Goal: Find specific page/section: Find specific page/section

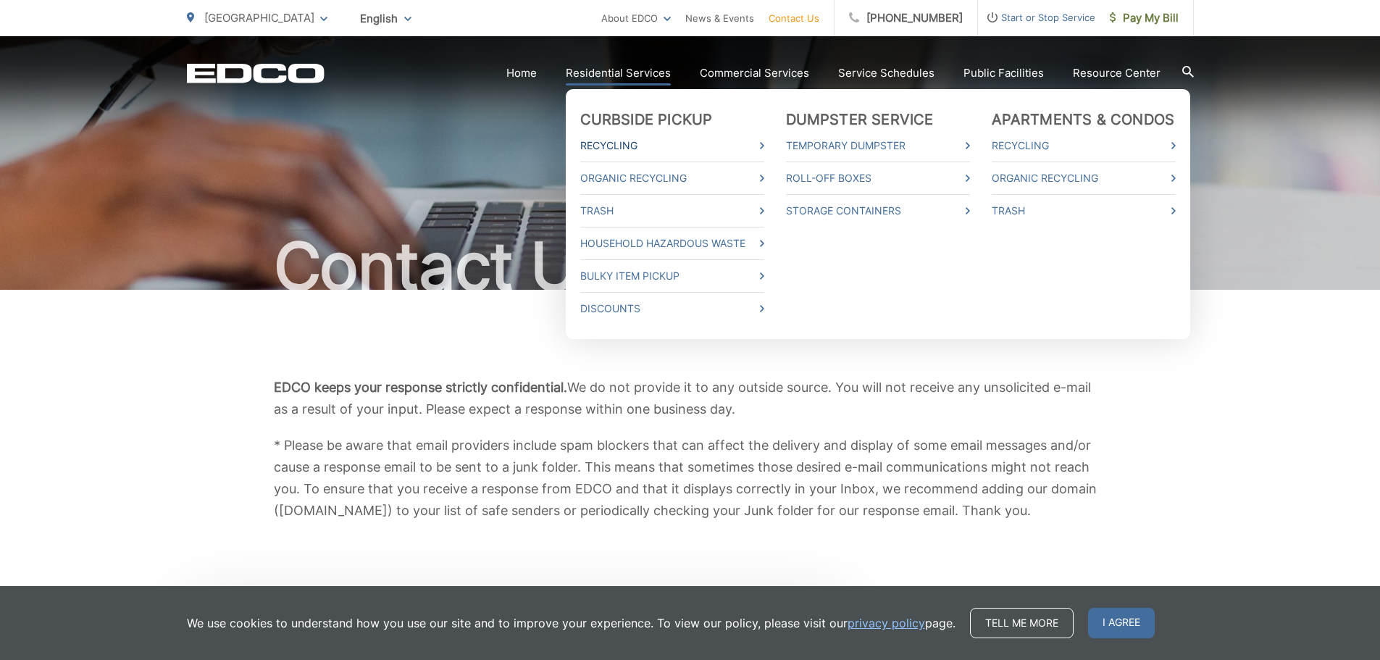
click at [764, 144] on link "Recycling" at bounding box center [672, 145] width 184 height 17
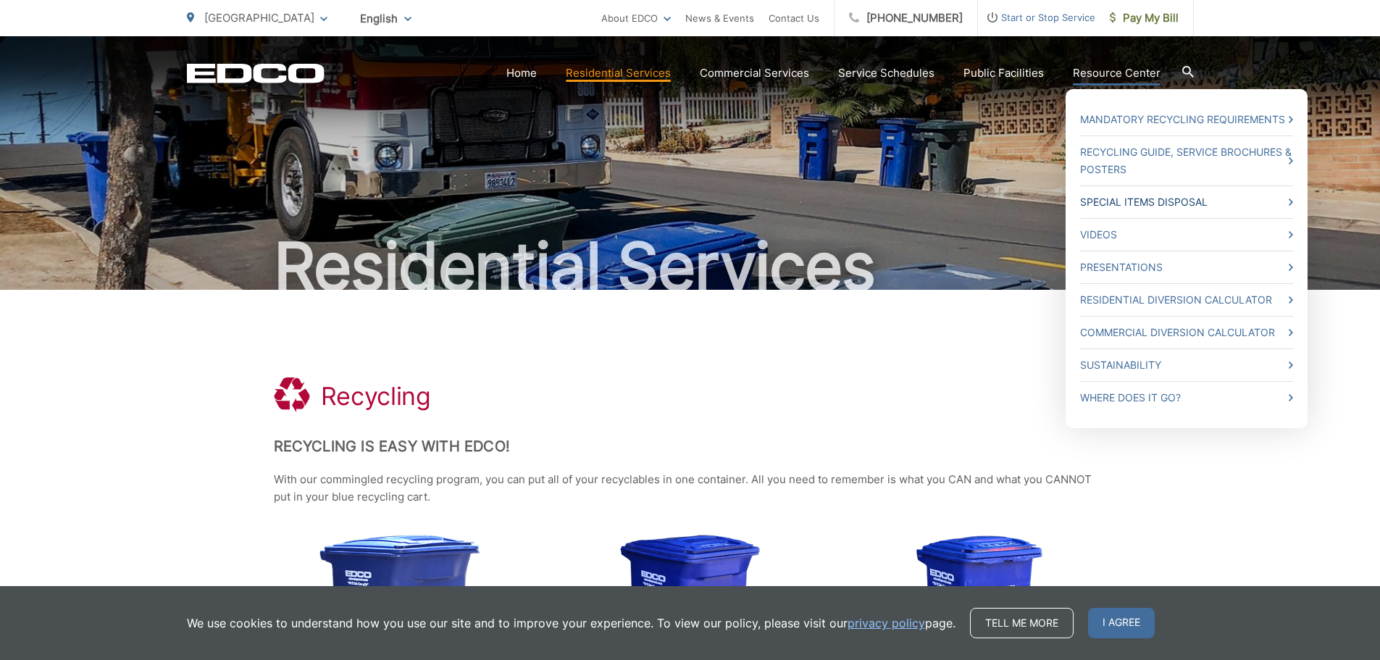
click at [1291, 199] on icon at bounding box center [1291, 201] width 4 height 7
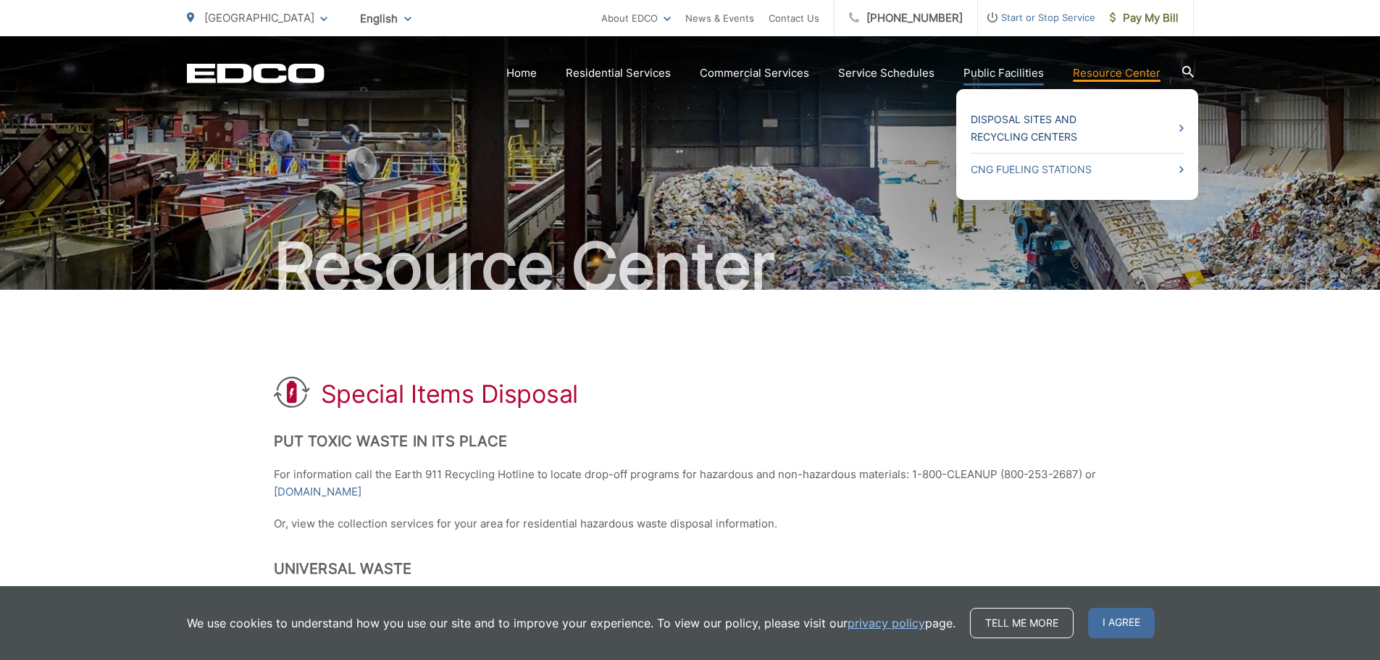
click at [1063, 125] on link "Disposal Sites and Recycling Centers" at bounding box center [1077, 128] width 213 height 35
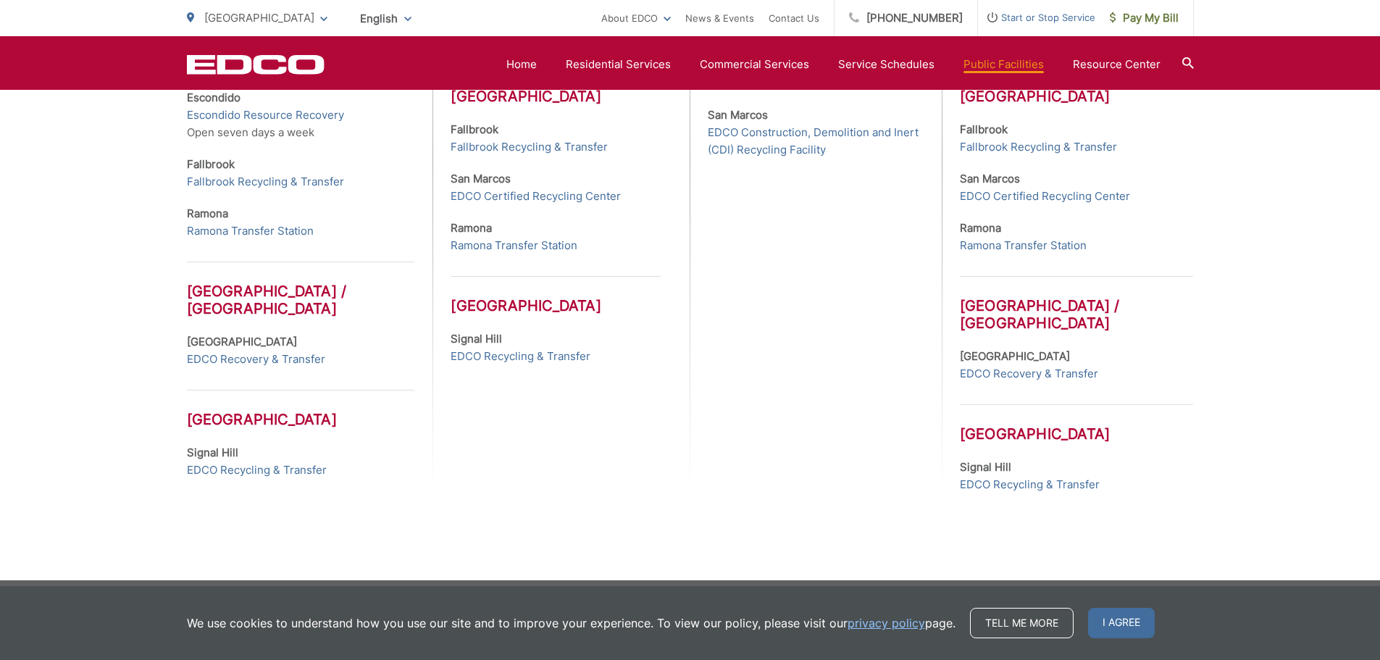
scroll to position [695, 0]
click at [499, 351] on link "EDCO Recycling & Transfer" at bounding box center [521, 355] width 140 height 17
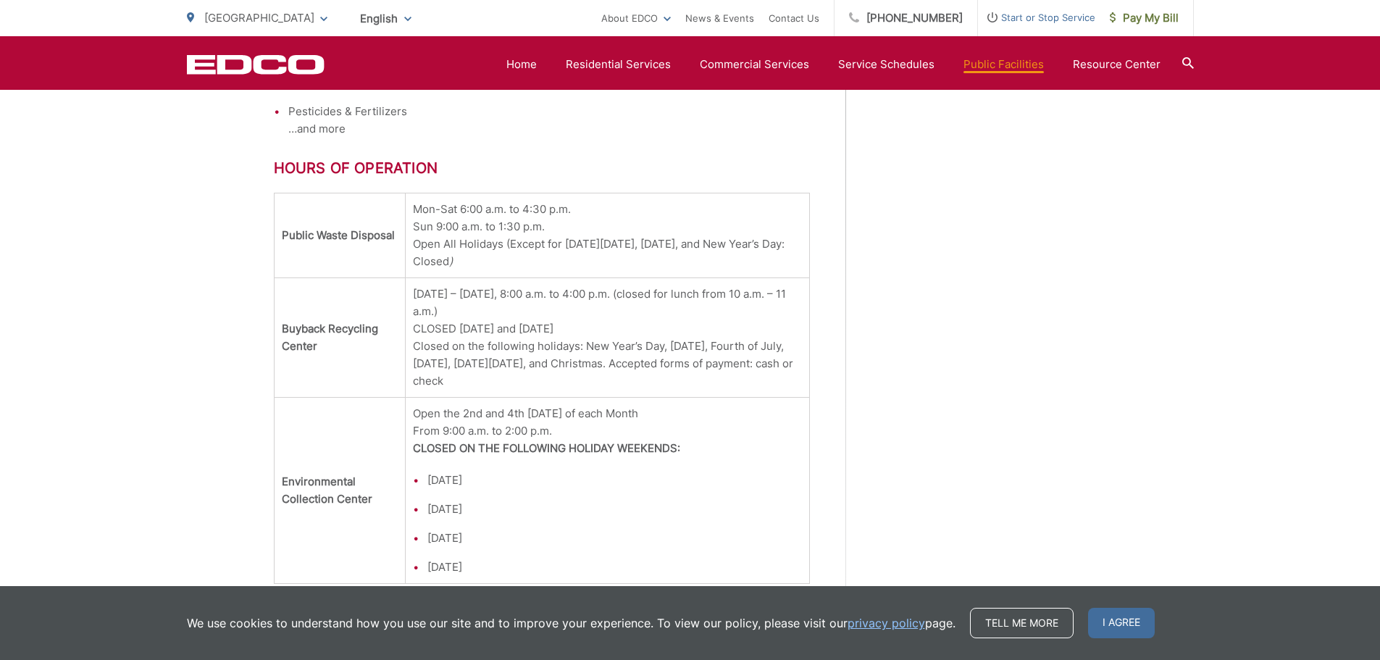
scroll to position [1634, 0]
